Goal: Go to known website: Access a specific website the user already knows

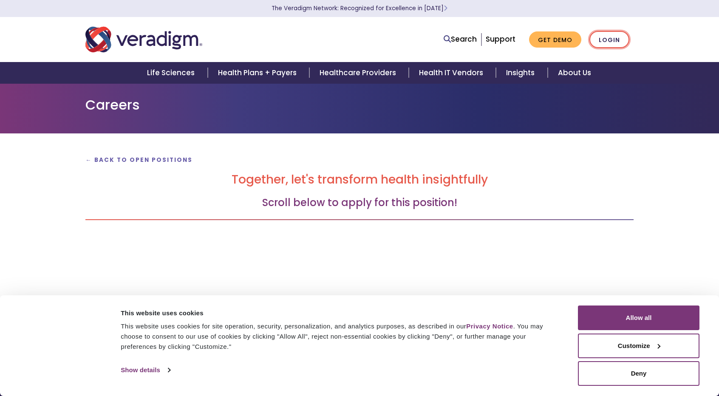
click at [611, 37] on link "Login" at bounding box center [610, 39] width 40 height 17
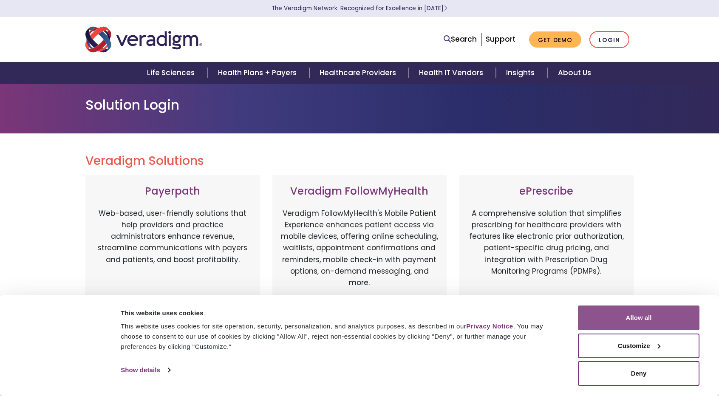
click at [646, 322] on button "Allow all" at bounding box center [639, 318] width 122 height 25
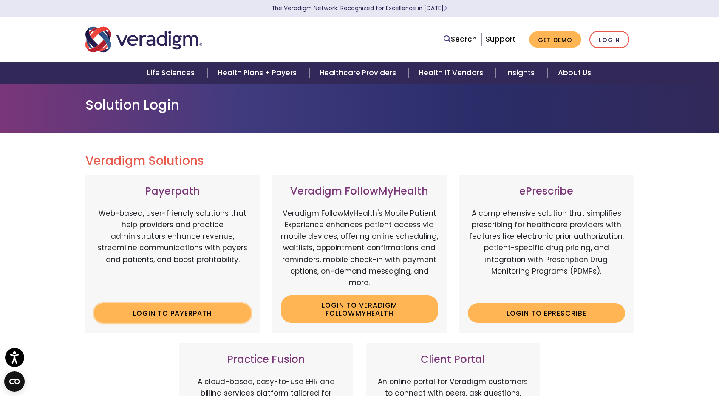
click at [171, 311] on link "Login to Payerpath" at bounding box center [172, 314] width 157 height 20
